Goal: Information Seeking & Learning: Learn about a topic

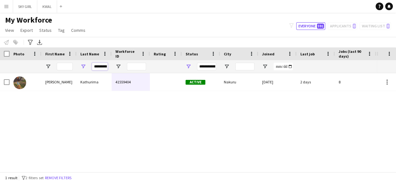
click at [106, 67] on input "*********" at bounding box center [100, 67] width 16 height 8
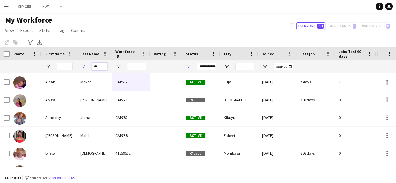
drag, startPoint x: 104, startPoint y: 67, endPoint x: 101, endPoint y: 63, distance: 4.8
click at [103, 66] on input "**" at bounding box center [100, 67] width 16 height 8
type input "*"
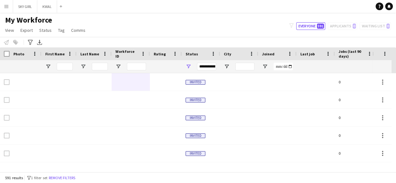
click at [61, 71] on div at bounding box center [65, 66] width 16 height 13
click at [64, 65] on input "First Name Filter Input" at bounding box center [65, 67] width 16 height 8
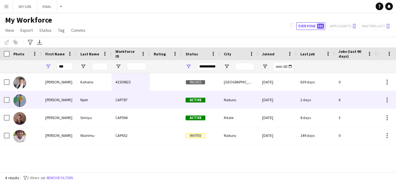
click at [266, 103] on div "[DATE]" at bounding box center [277, 100] width 38 height 18
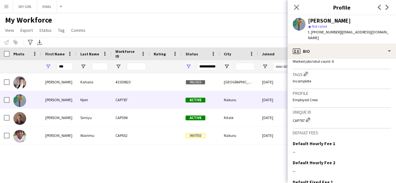
scroll to position [250, 0]
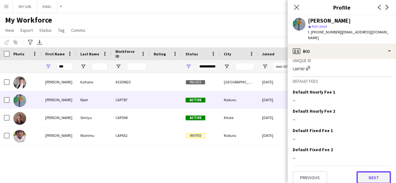
click at [362, 172] on button "Next" at bounding box center [373, 178] width 34 height 13
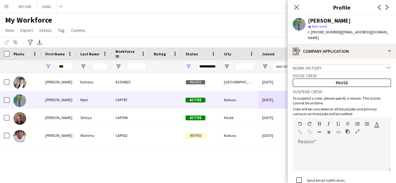
scroll to position [45, 0]
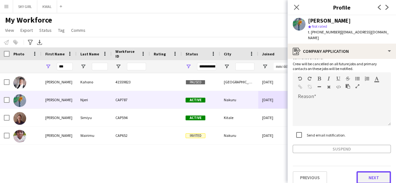
click at [359, 172] on button "Next" at bounding box center [373, 178] width 34 height 13
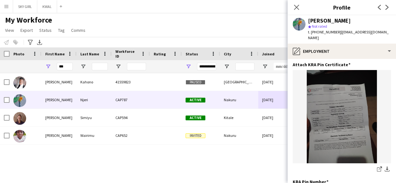
scroll to position [105, 0]
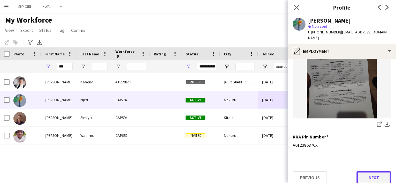
click at [361, 172] on button "Next" at bounding box center [373, 178] width 34 height 13
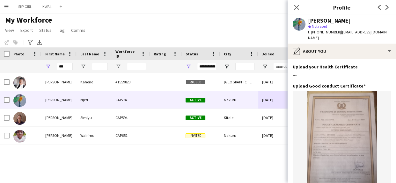
scroll to position [47, 0]
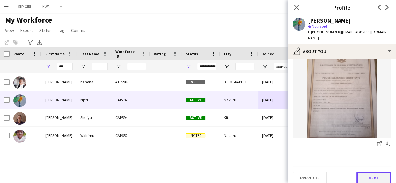
click at [358, 174] on button "Next" at bounding box center [373, 178] width 34 height 13
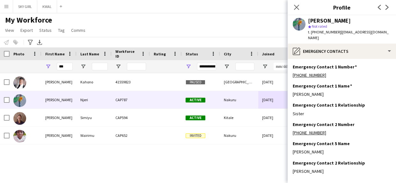
scroll to position [26, 0]
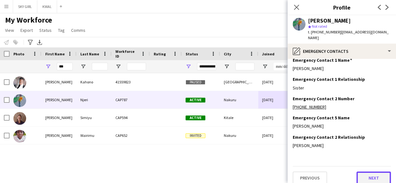
click at [362, 172] on button "Next" at bounding box center [373, 178] width 34 height 13
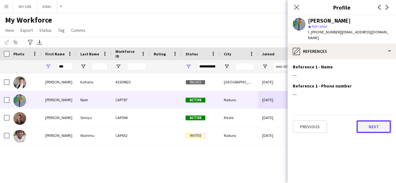
click at [364, 122] on button "Next" at bounding box center [373, 127] width 34 height 13
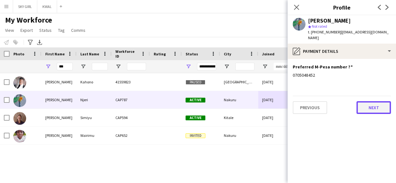
click at [363, 106] on button "Next" at bounding box center [373, 107] width 34 height 13
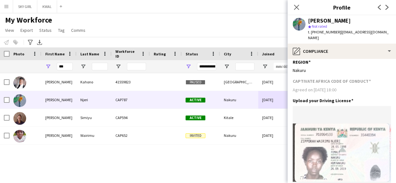
scroll to position [292, 0]
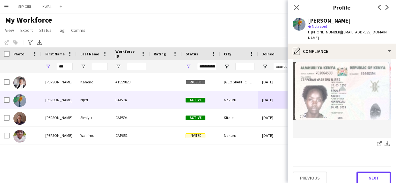
click at [360, 172] on button "Next" at bounding box center [373, 178] width 34 height 13
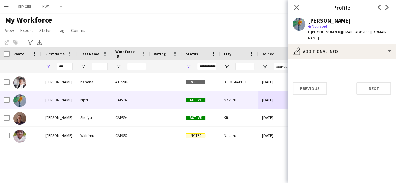
scroll to position [0, 0]
click at [363, 84] on button "Next" at bounding box center [373, 88] width 34 height 13
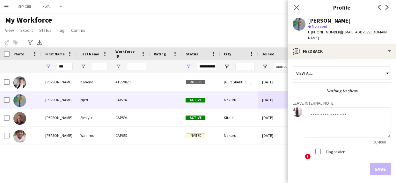
scroll to position [22, 0]
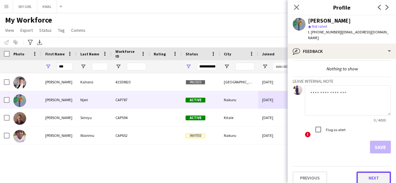
click at [358, 175] on button "Next" at bounding box center [373, 178] width 34 height 13
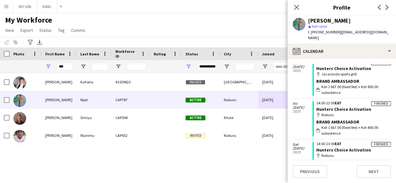
scroll to position [63, 0]
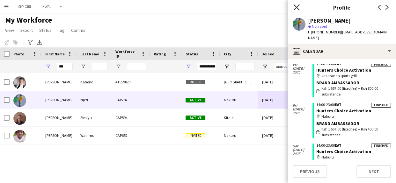
click at [295, 8] on icon at bounding box center [296, 7] width 6 height 6
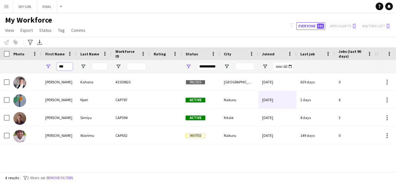
click at [70, 66] on input "***" at bounding box center [65, 67] width 16 height 8
type input "*"
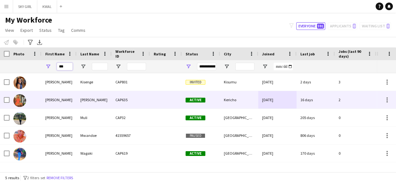
type input "***"
click at [90, 99] on div "[PERSON_NAME]" at bounding box center [94, 100] width 35 height 18
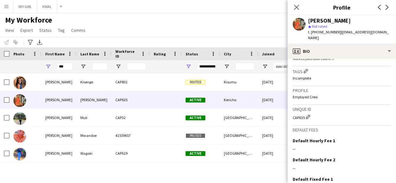
scroll to position [250, 0]
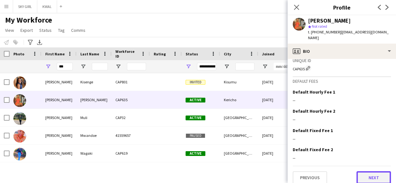
click at [360, 172] on button "Next" at bounding box center [373, 178] width 34 height 13
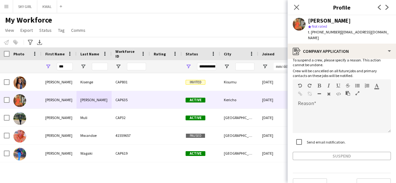
scroll to position [45, 0]
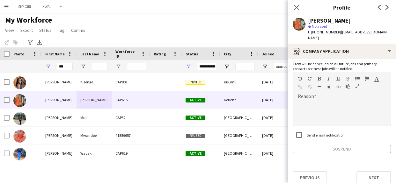
click at [357, 166] on div "Previous Next" at bounding box center [342, 175] width 98 height 18
click at [358, 173] on button "Next" at bounding box center [373, 178] width 34 height 13
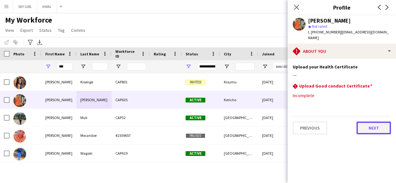
click at [360, 122] on button "Next" at bounding box center [373, 128] width 34 height 13
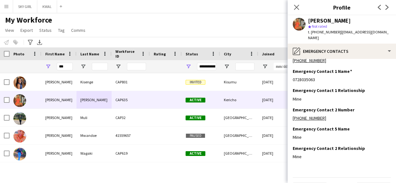
scroll to position [26, 0]
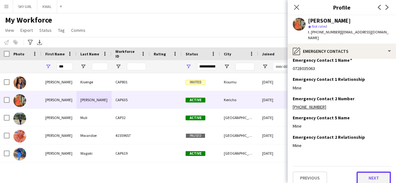
click at [360, 174] on button "Next" at bounding box center [373, 178] width 34 height 13
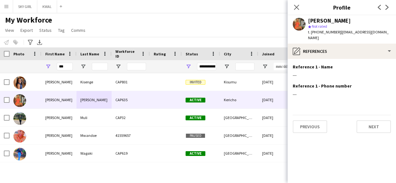
scroll to position [0, 0]
click at [361, 121] on button "Next" at bounding box center [373, 127] width 34 height 13
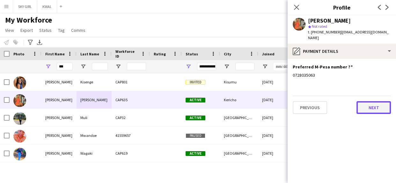
click at [362, 102] on button "Next" at bounding box center [373, 107] width 34 height 13
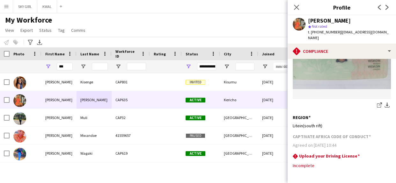
scroll to position [196, 0]
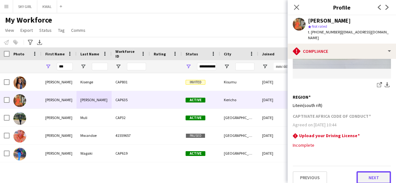
click at [359, 172] on button "Next" at bounding box center [373, 178] width 34 height 13
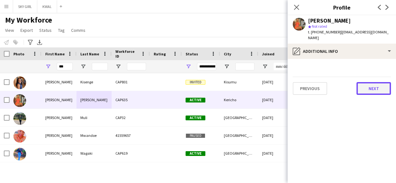
click at [363, 85] on button "Next" at bounding box center [373, 88] width 34 height 13
click at [361, 84] on button "Next" at bounding box center [373, 88] width 34 height 13
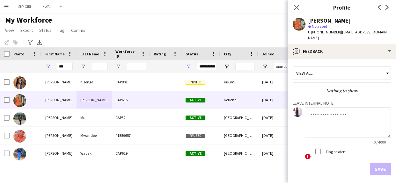
scroll to position [22, 0]
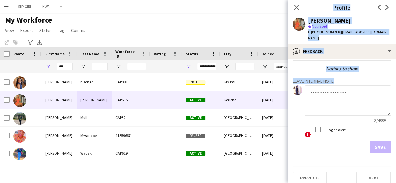
drag, startPoint x: 395, startPoint y: 141, endPoint x: 395, endPoint y: 197, distance: 56.1
click at [395, 183] on html "Menu Boards Boards Boards All jobs Status Workforce Workforce My Workforce Recr…" at bounding box center [198, 91] width 396 height 183
click at [359, 172] on button "Next" at bounding box center [373, 178] width 34 height 13
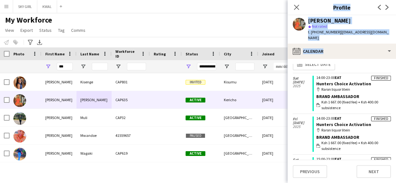
scroll to position [0, 0]
